Goal: Task Accomplishment & Management: Use online tool/utility

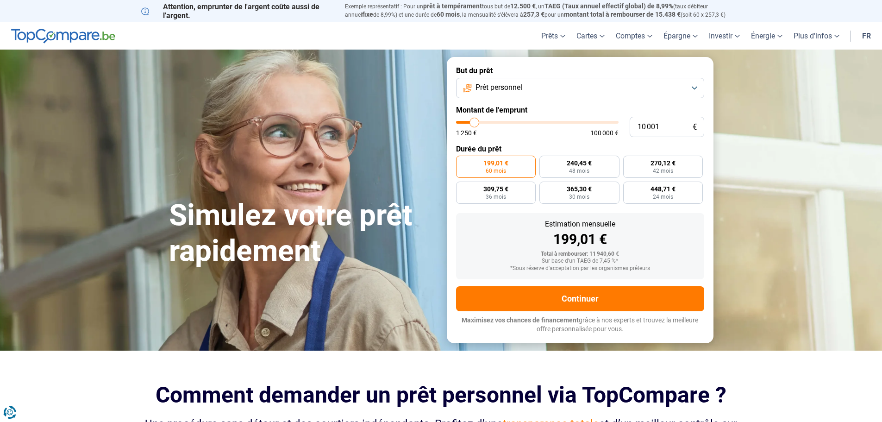
type input "6 250"
type input "6250"
type input "7 000"
type input "7000"
type input "8 500"
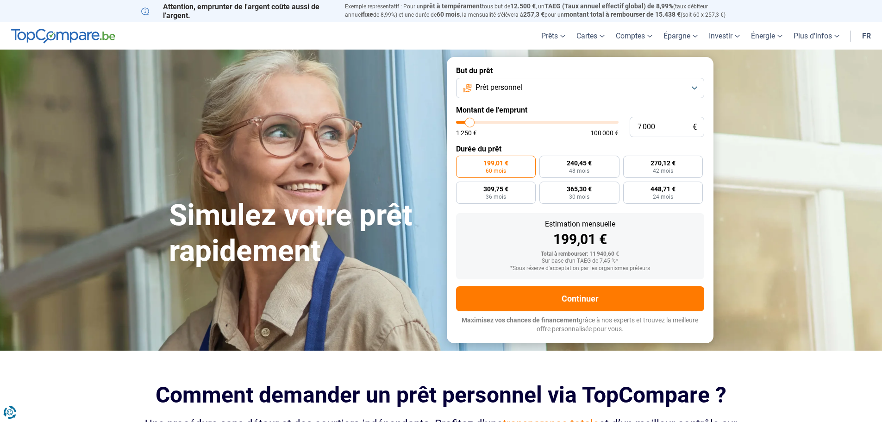
type input "8500"
type input "11 000"
type input "11000"
type input "13 500"
type input "13500"
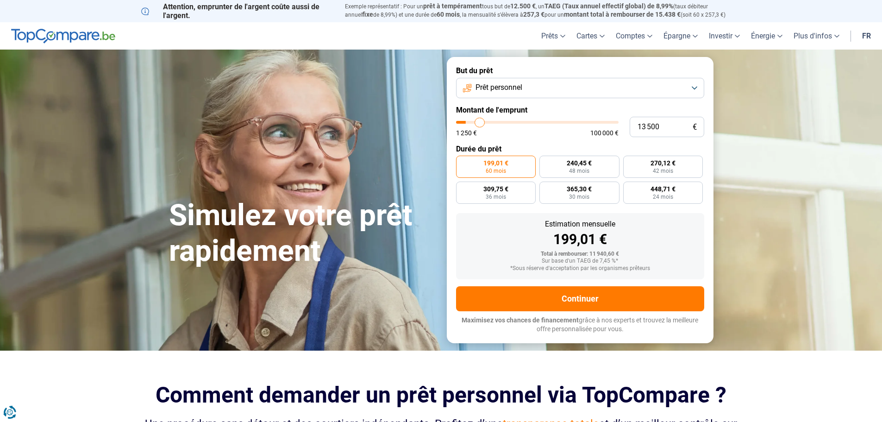
type input "17 000"
type input "17000"
type input "21 500"
type input "21500"
type input "25 750"
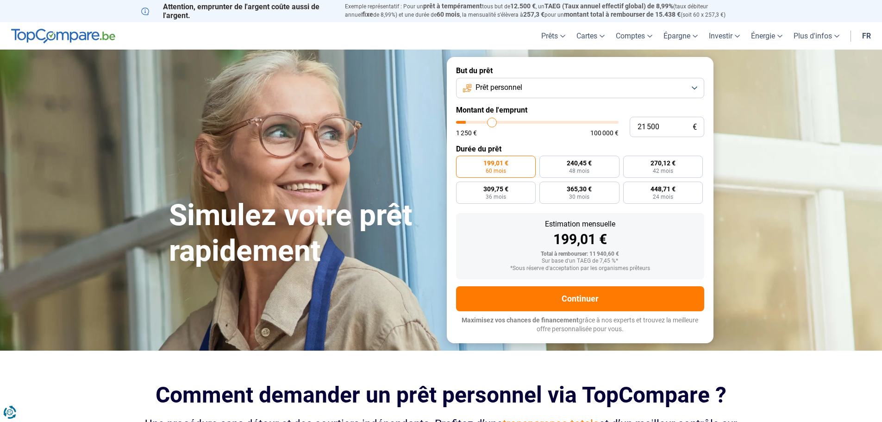
type input "25750"
type input "31 000"
type input "31000"
type input "37 750"
type input "37750"
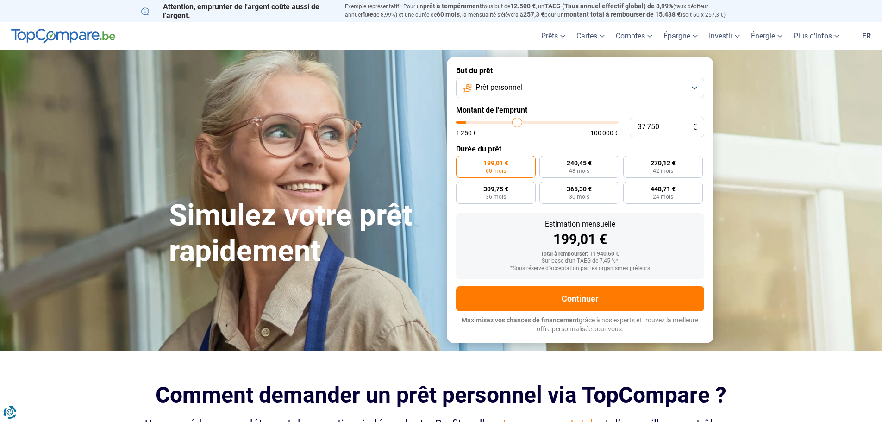
type input "44 500"
type input "44500"
type input "52 500"
type input "52500"
type input "60 750"
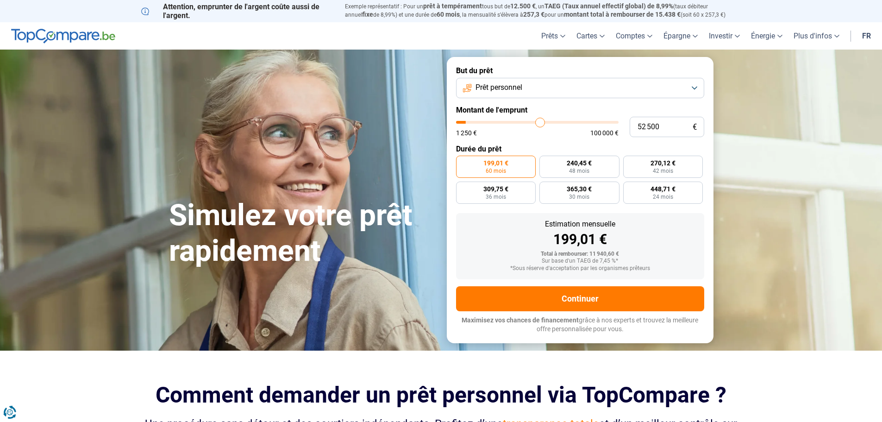
type input "60750"
type input "69 750"
type input "69750"
type input "77 000"
type input "77000"
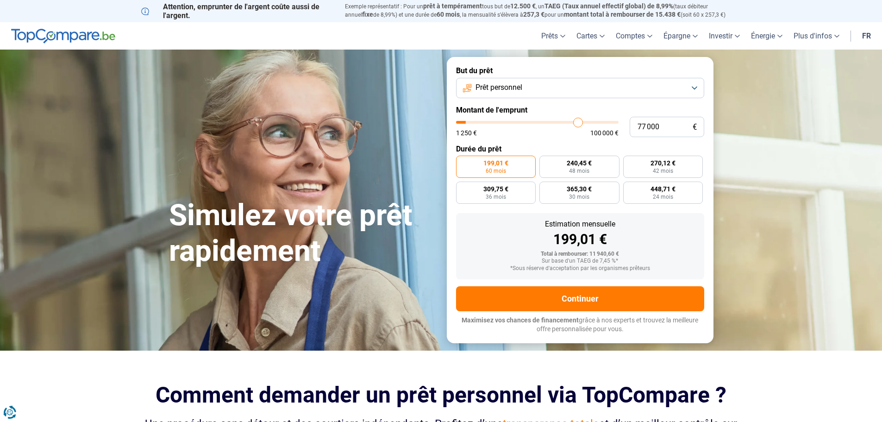
type input "85 750"
type input "85750"
type input "93 000"
type input "93000"
type input "100 000"
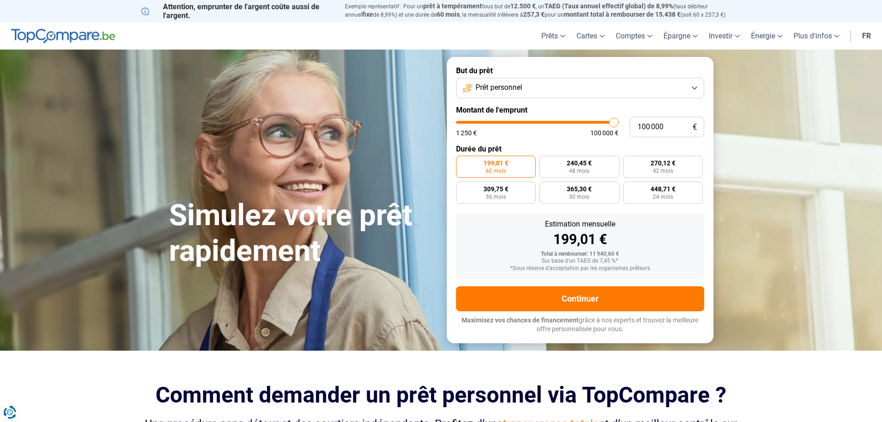
drag, startPoint x: 468, startPoint y: 118, endPoint x: 704, endPoint y: 128, distance: 235.7
type input "100000"
click at [618, 124] on input "range" at bounding box center [537, 122] width 162 height 3
radio input "false"
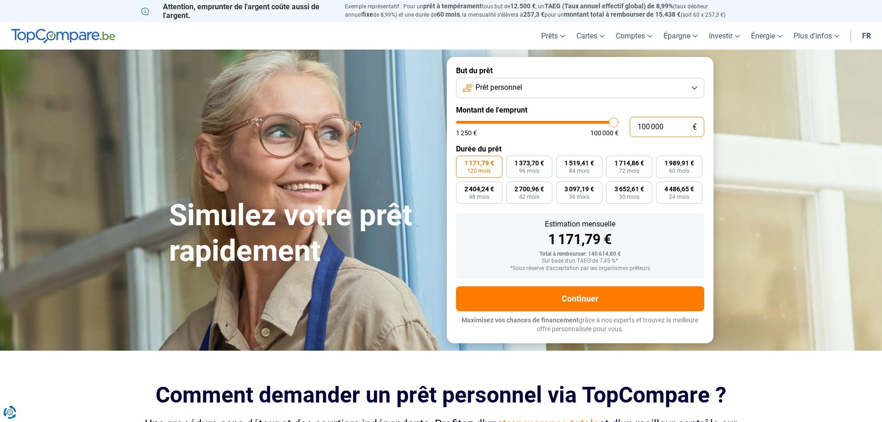
drag, startPoint x: 665, startPoint y: 124, endPoint x: 616, endPoint y: 126, distance: 48.6
click at [616, 126] on div "100 000 € 1 250 € 100 000 €" at bounding box center [580, 127] width 248 height 20
type input "0"
type input "1250"
type input "2"
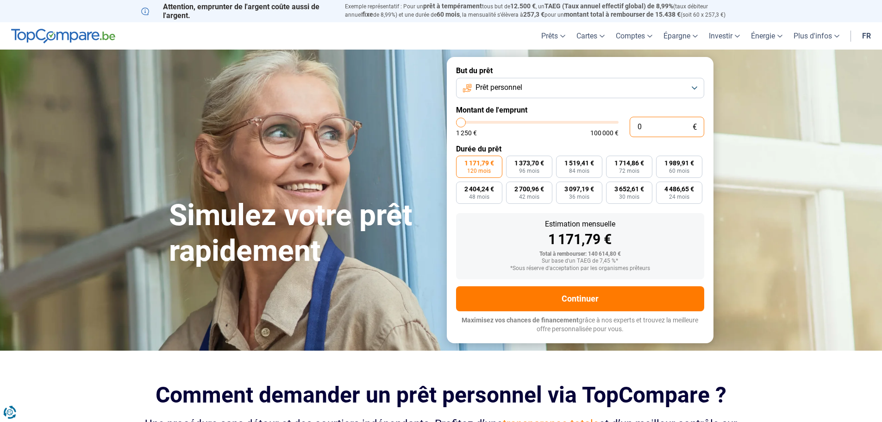
type input "1250"
type input "24"
type input "1250"
type input "249"
type input "1250"
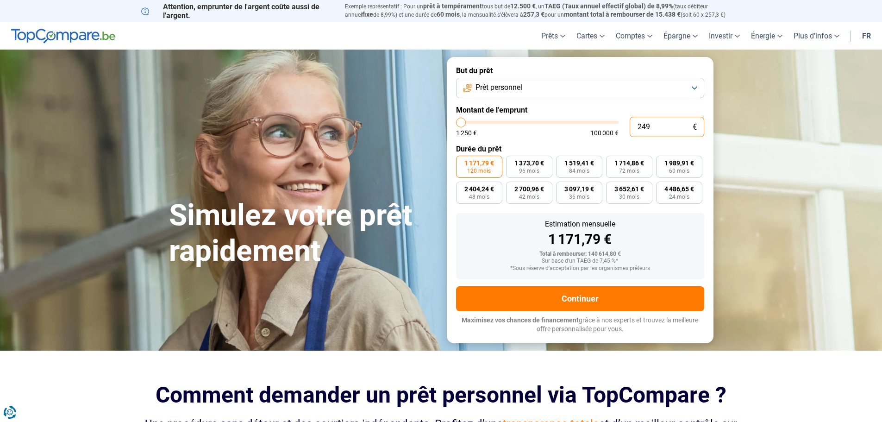
type input "2 490"
type input "2500"
type input "24 900"
type input "25000"
type input "249 000"
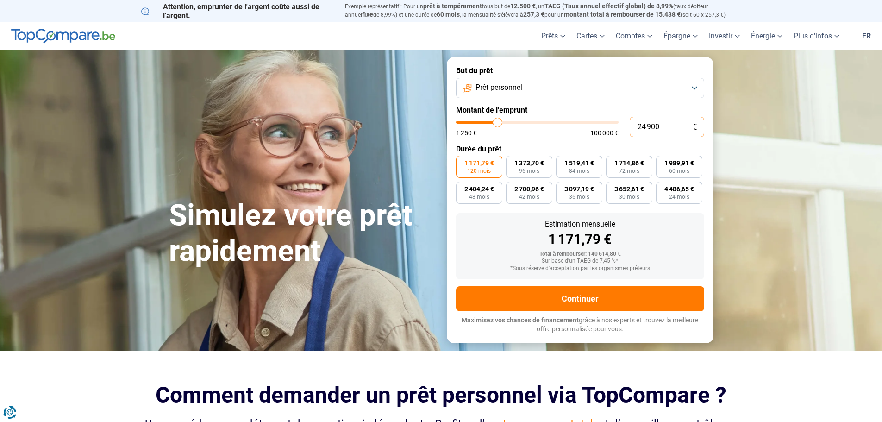
type input "100000"
type input "100 000"
type input "100000"
click at [559, 88] on button "Prêt personnel" at bounding box center [580, 88] width 248 height 20
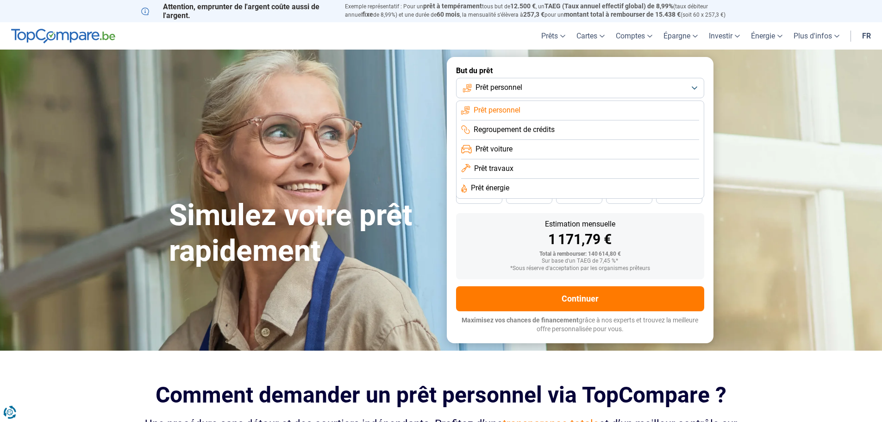
click at [504, 168] on span "Prêt travaux" at bounding box center [493, 168] width 39 height 10
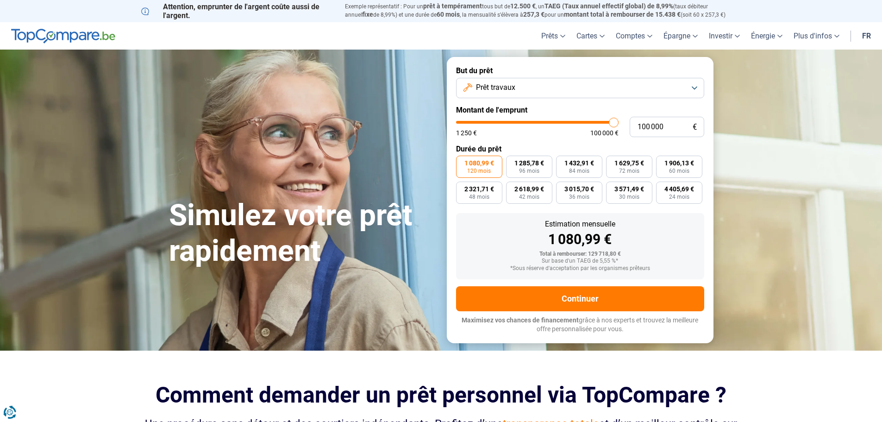
click at [566, 74] on label "But du prêt" at bounding box center [580, 70] width 248 height 9
click at [567, 91] on button "Prêt travaux" at bounding box center [580, 88] width 248 height 20
